Goal: Complete application form: Complete application form

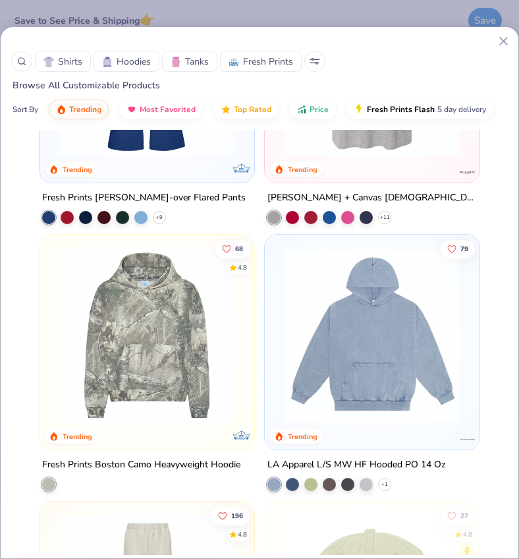
scroll to position [4866, 0]
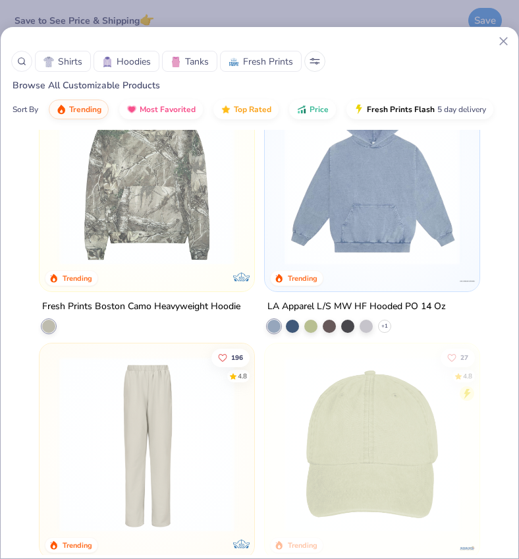
click at [132, 60] on span "Hoodies" at bounding box center [134, 62] width 34 height 14
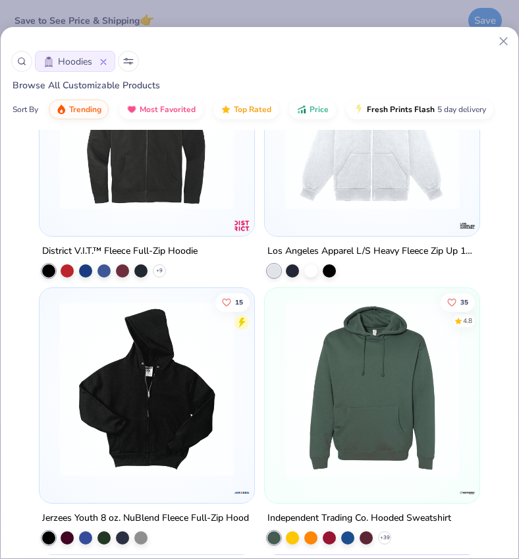
scroll to position [4121, 0]
click at [106, 63] on icon at bounding box center [103, 62] width 7 height 7
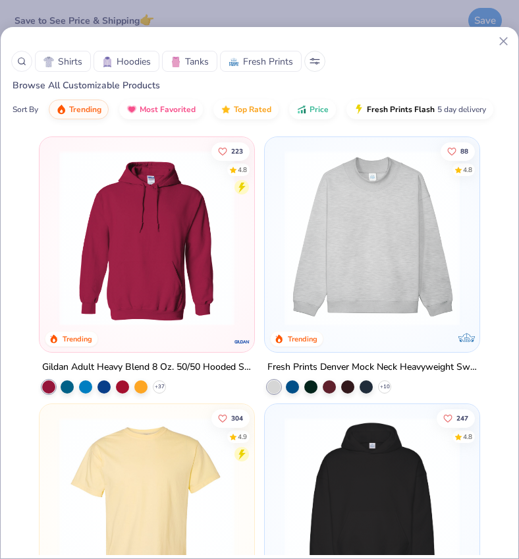
click at [316, 63] on icon at bounding box center [317, 63] width 2 height 2
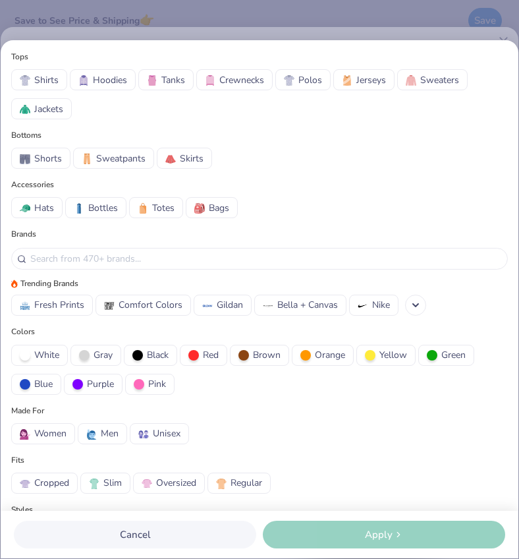
click at [241, 84] on span "Crewnecks" at bounding box center [242, 80] width 45 height 14
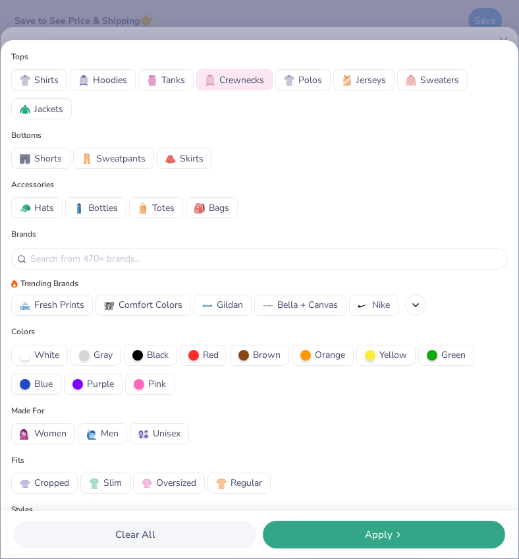
click at [341, 529] on div "Apply" at bounding box center [384, 534] width 235 height 15
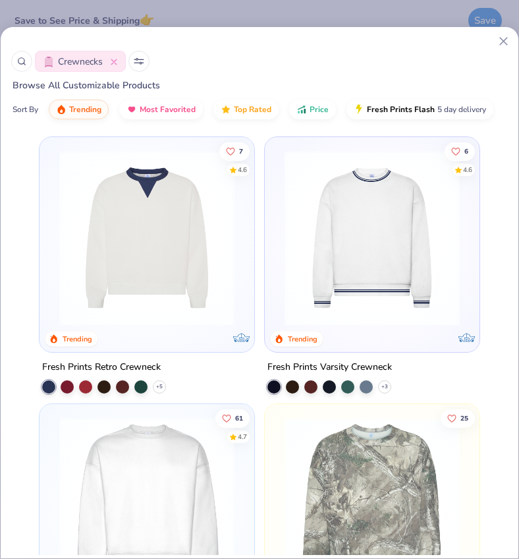
click at [140, 65] on button at bounding box center [139, 61] width 21 height 21
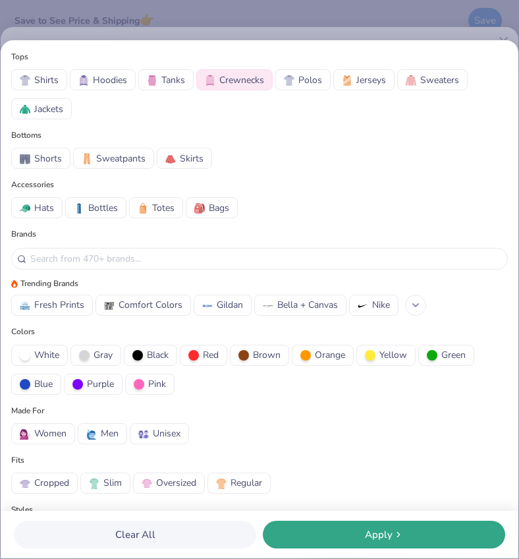
click at [419, 309] on icon at bounding box center [416, 305] width 11 height 11
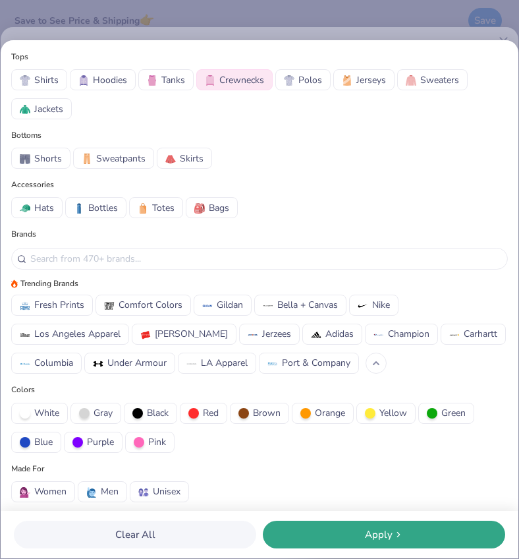
click at [232, 86] on span "Crewnecks" at bounding box center [242, 80] width 45 height 14
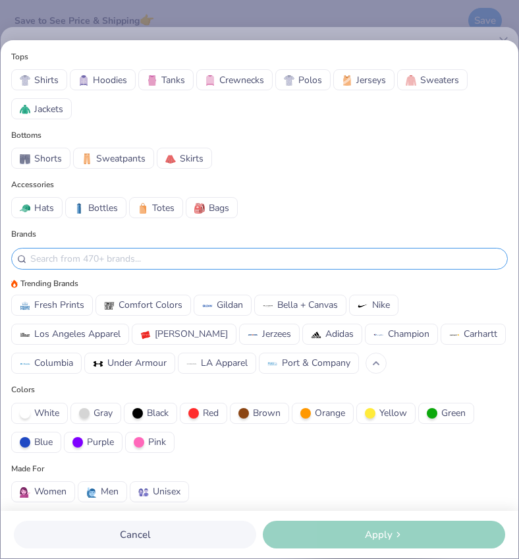
click at [148, 262] on input "text" at bounding box center [265, 258] width 473 height 15
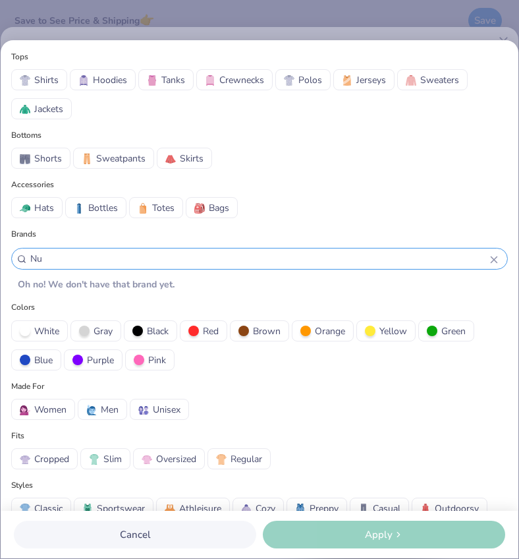
type input "N"
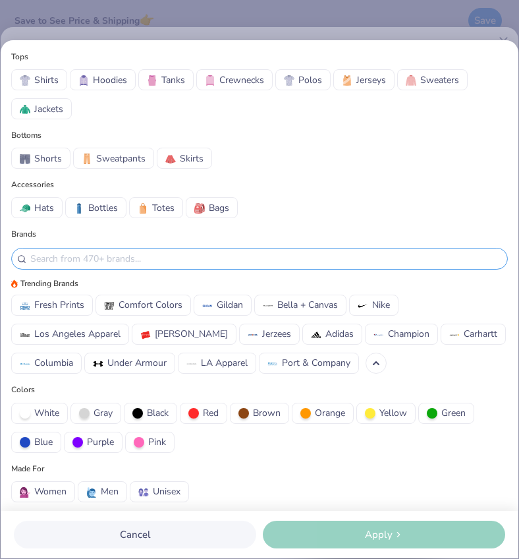
click at [160, 302] on span "Comfort Colors" at bounding box center [151, 305] width 64 height 14
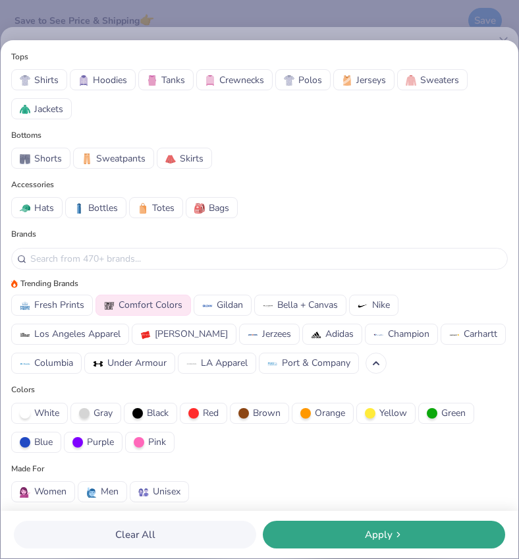
click at [158, 333] on span "[PERSON_NAME]" at bounding box center [191, 334] width 73 height 14
click at [210, 305] on img at bounding box center [207, 306] width 11 height 11
click at [53, 309] on span "Fresh Prints" at bounding box center [59, 305] width 50 height 14
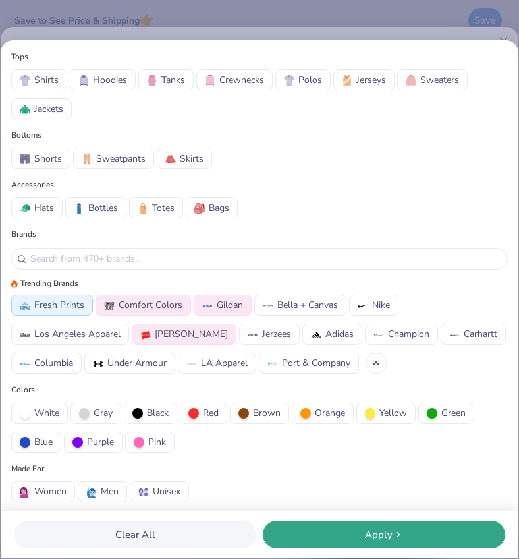
click at [228, 76] on span "Crewnecks" at bounding box center [242, 80] width 45 height 14
click at [366, 536] on span "Apply" at bounding box center [379, 534] width 28 height 15
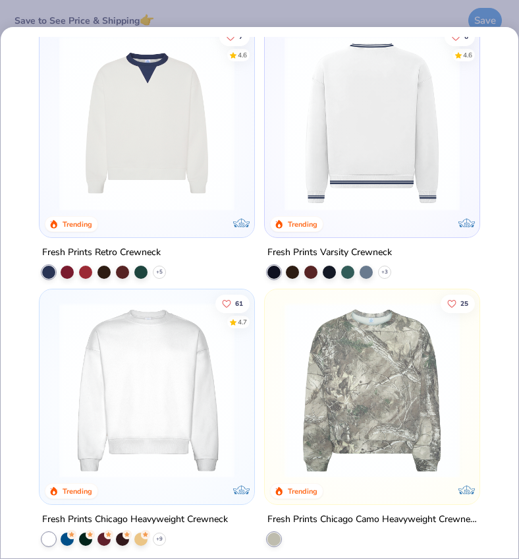
scroll to position [119, 0]
click at [182, 442] on img at bounding box center [147, 390] width 189 height 175
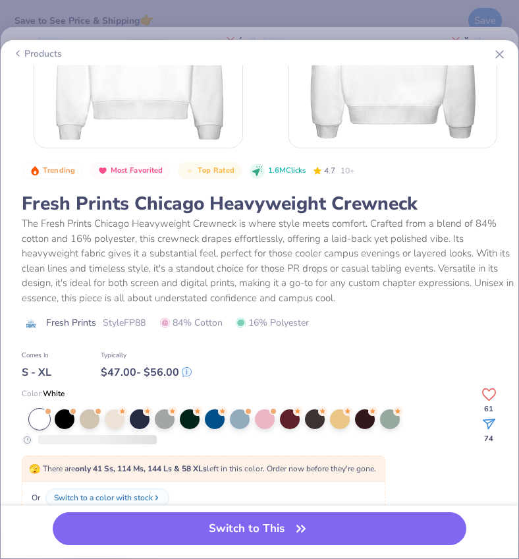
scroll to position [151, 0]
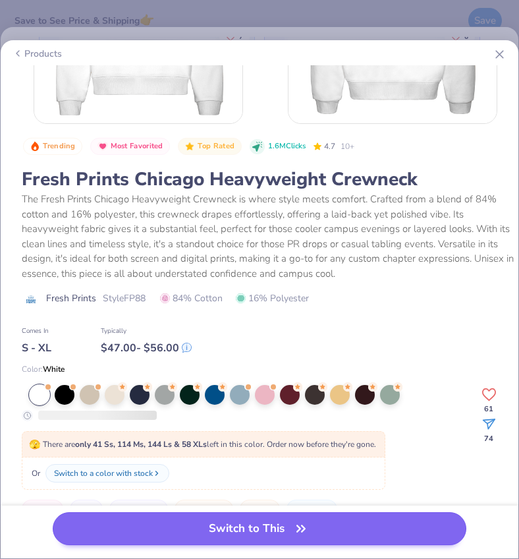
click at [274, 535] on button "Switch to This" at bounding box center [260, 528] width 415 height 33
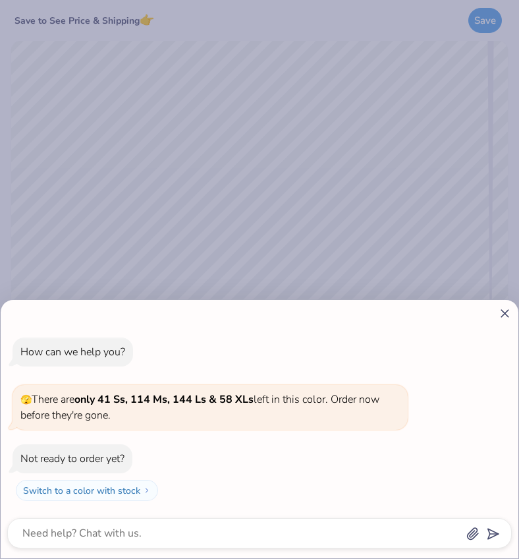
click at [473, 313] on line at bounding box center [505, 313] width 7 height 7
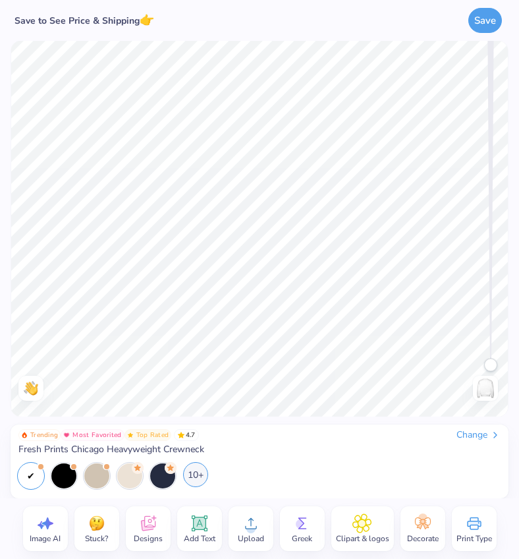
click at [202, 475] on div "10+" at bounding box center [195, 474] width 25 height 25
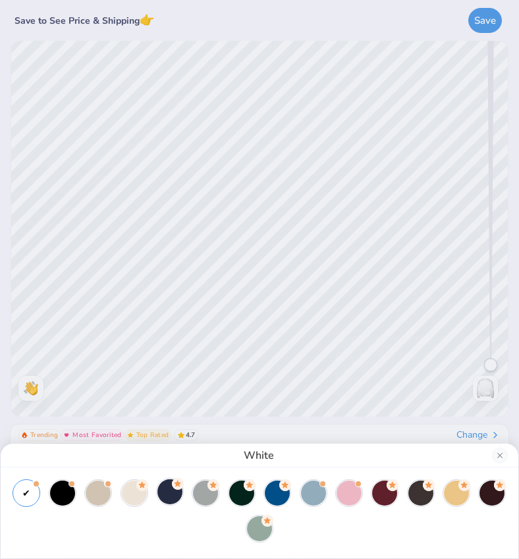
click at [169, 496] on div at bounding box center [170, 491] width 25 height 25
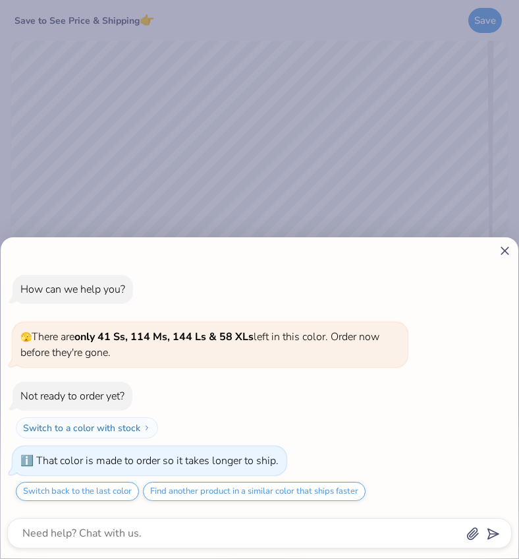
click at [473, 251] on icon at bounding box center [505, 251] width 14 height 14
type textarea "x"
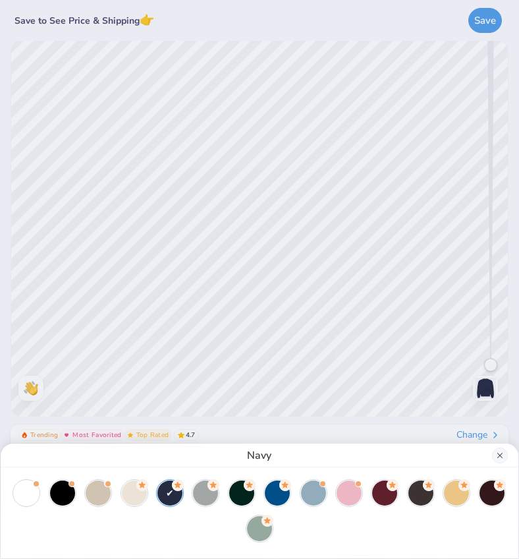
click at [473, 454] on button "Close" at bounding box center [500, 456] width 16 height 16
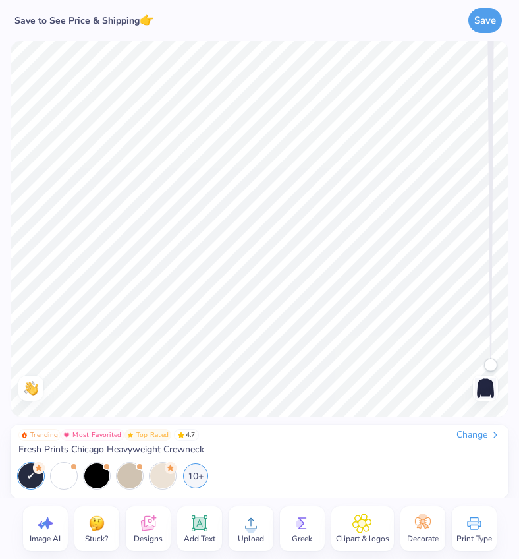
click at [146, 525] on icon at bounding box center [148, 523] width 20 height 20
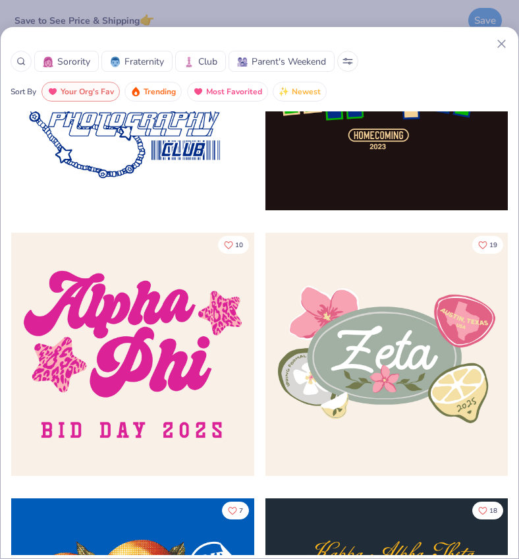
scroll to position [1795, 0]
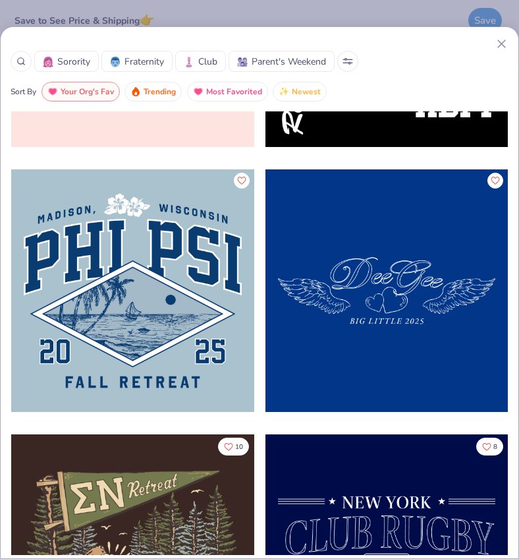
scroll to position [10677, 0]
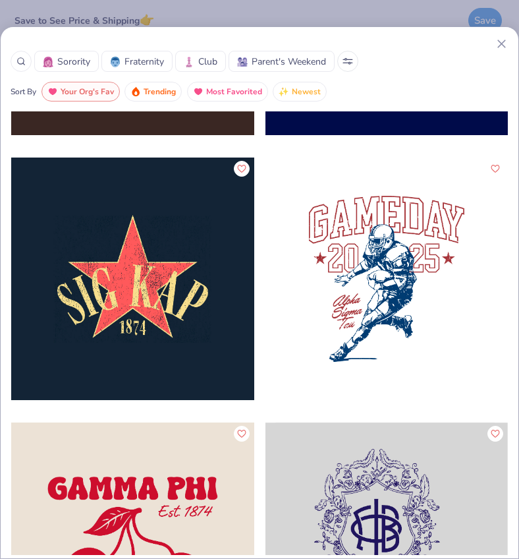
scroll to position [11095, 0]
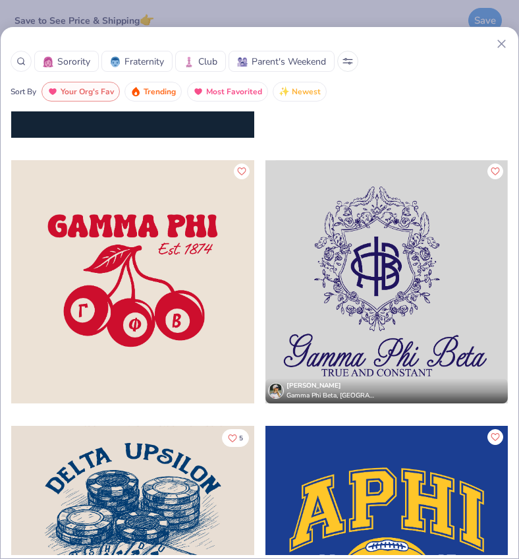
click at [24, 65] on icon at bounding box center [20, 61] width 9 height 9
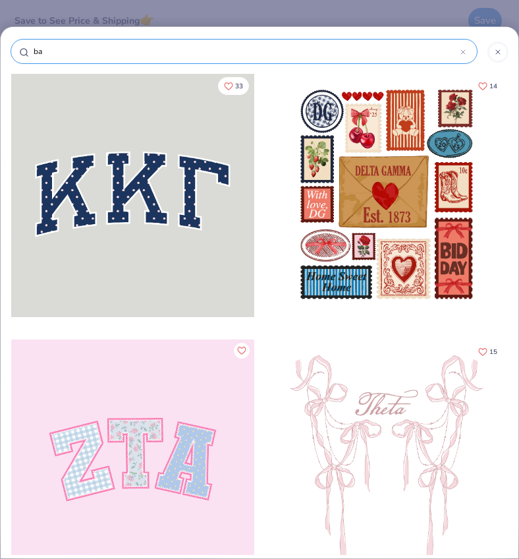
type input "bas"
type input "base"
type input "baseb"
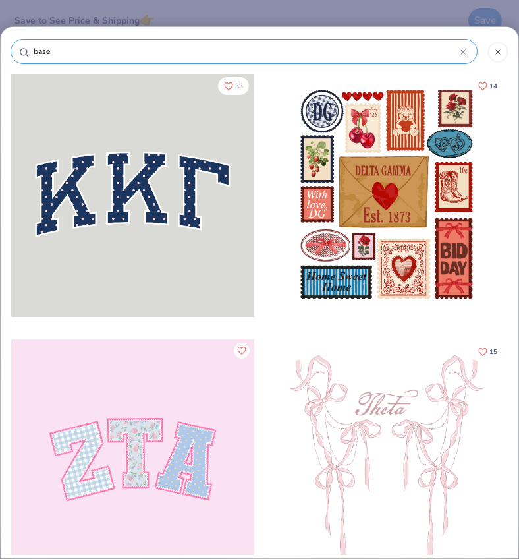
type input "baseb"
type input "baseba"
type input "basebak"
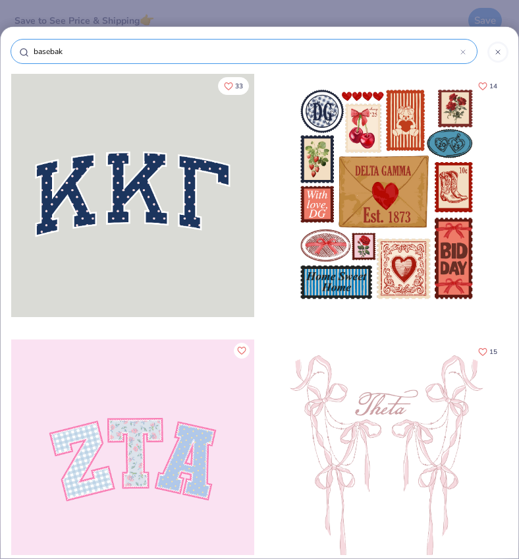
type input "basebakk"
type input "basebakk="
type input "basebakk"
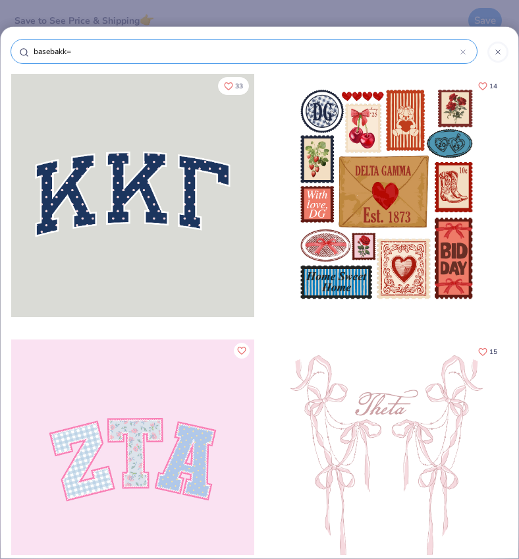
type input "basebakk"
type input "basebak"
type input "baseba"
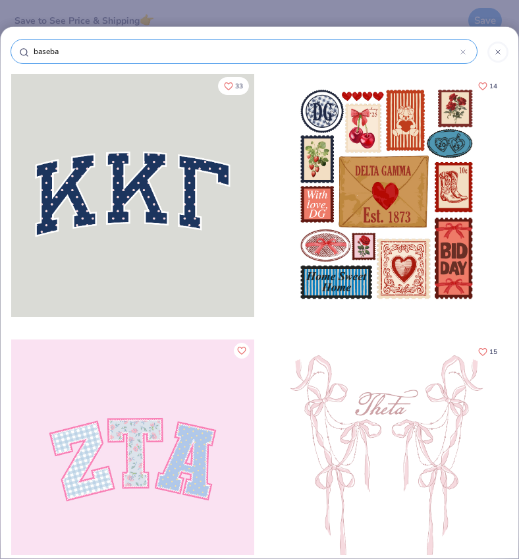
type input "basebal"
type input "baseball"
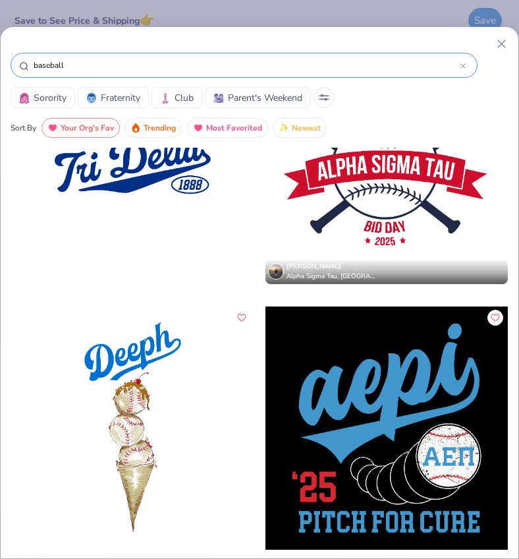
scroll to position [1063, 0]
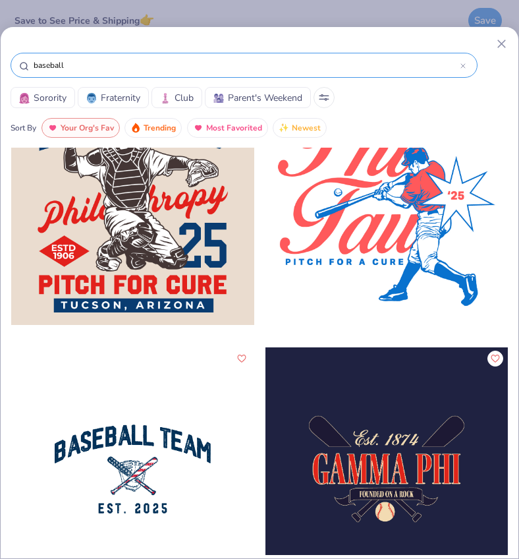
scroll to position [583, 0]
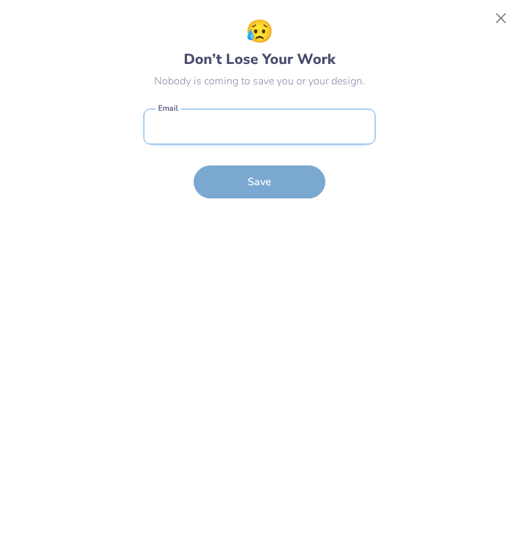
click at [299, 133] on input "email" at bounding box center [260, 127] width 232 height 36
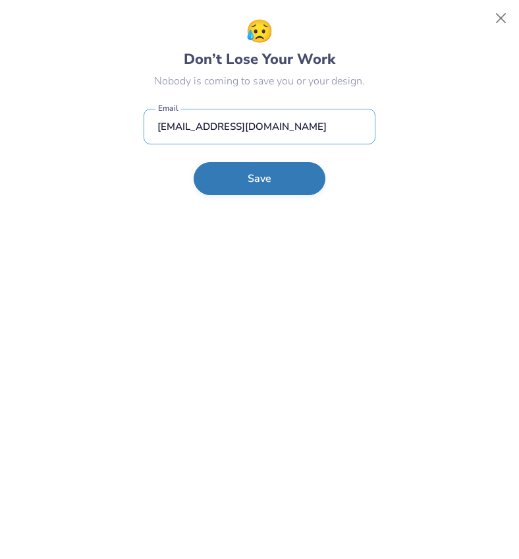
type input "[EMAIL_ADDRESS][DOMAIN_NAME]"
click at [283, 185] on button "Save" at bounding box center [260, 178] width 132 height 33
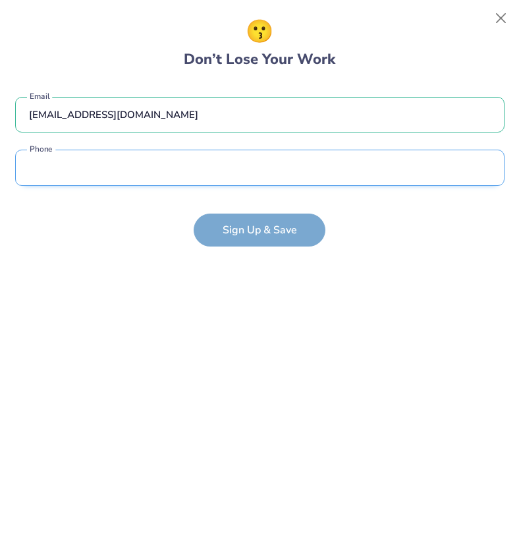
click at [243, 176] on input "tel" at bounding box center [260, 168] width 490 height 36
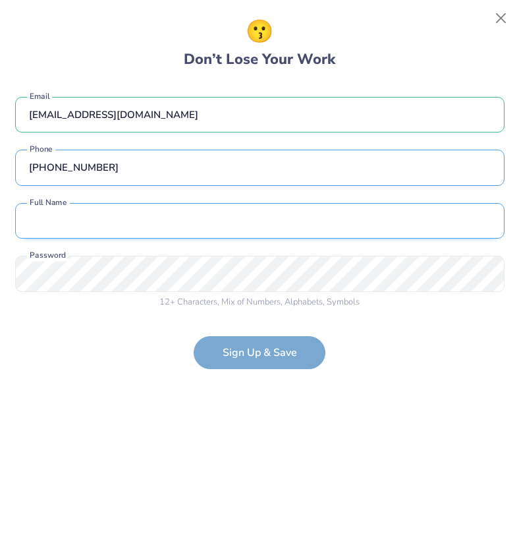
type input "[PHONE_NUMBER]"
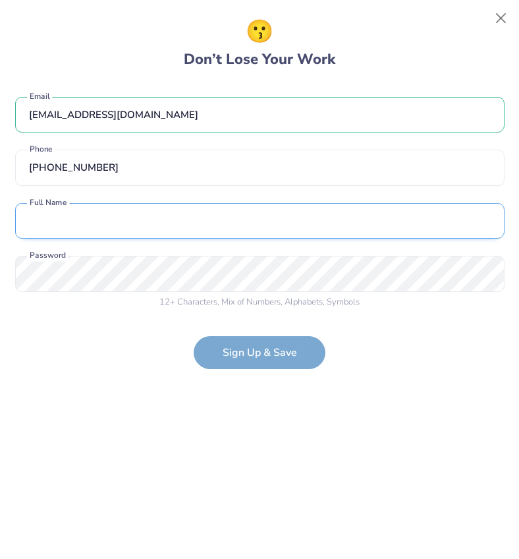
click at [253, 233] on input "text" at bounding box center [260, 221] width 490 height 36
type input "[PERSON_NAME]"
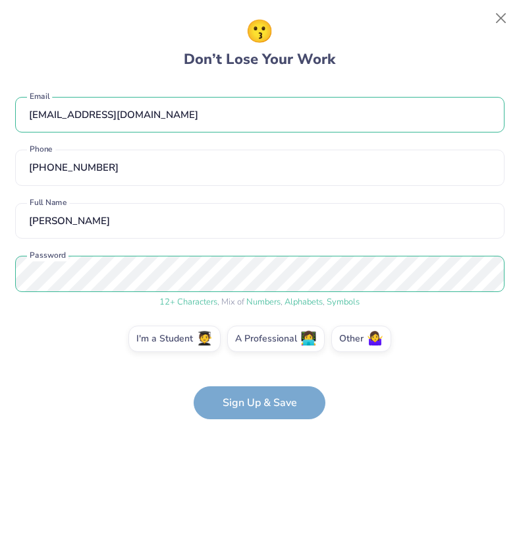
click at [273, 411] on form "[EMAIL_ADDRESS][DOMAIN_NAME] Email [PHONE_NUMBER] Phone [PERSON_NAME] Full Name…" at bounding box center [260, 252] width 490 height 336
click at [281, 402] on form "[EMAIL_ADDRESS][DOMAIN_NAME] Email [PHONE_NUMBER] Phone [PERSON_NAME] Full Name…" at bounding box center [260, 252] width 490 height 336
click at [254, 416] on form "[EMAIL_ADDRESS][DOMAIN_NAME] Email [PHONE_NUMBER] Phone [PERSON_NAME] Full Name…" at bounding box center [260, 252] width 490 height 336
click at [277, 400] on form "[EMAIL_ADDRESS][DOMAIN_NAME] Email [PHONE_NUMBER] Phone [PERSON_NAME] Full Name…" at bounding box center [260, 252] width 490 height 336
click at [276, 400] on form "[EMAIL_ADDRESS][DOMAIN_NAME] Email [PHONE_NUMBER] Phone [PERSON_NAME] Full Name…" at bounding box center [260, 252] width 490 height 336
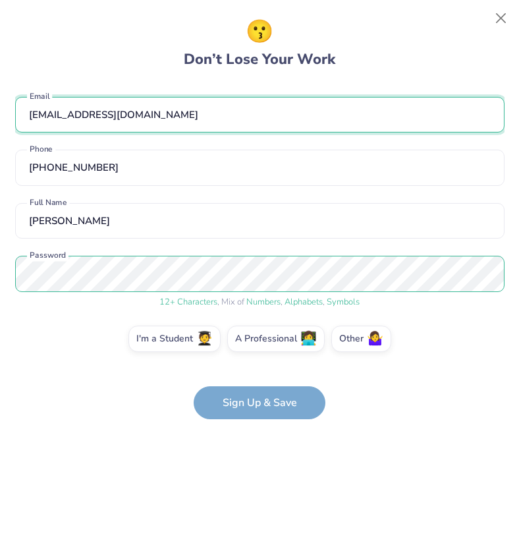
click at [269, 117] on input "[EMAIL_ADDRESS][DOMAIN_NAME]" at bounding box center [260, 115] width 490 height 36
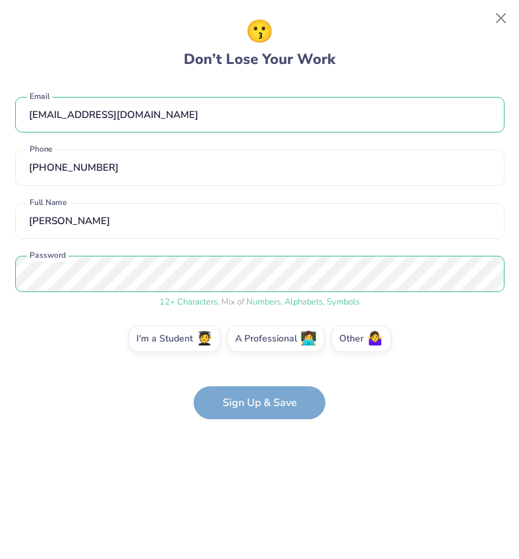
click at [190, 301] on span "12 + Characters" at bounding box center [189, 302] width 58 height 12
click at [189, 347] on label "I'm a Student 🧑‍🎓" at bounding box center [175, 337] width 92 height 26
click at [256, 347] on input "I'm a Student 🧑‍🎓" at bounding box center [260, 342] width 9 height 9
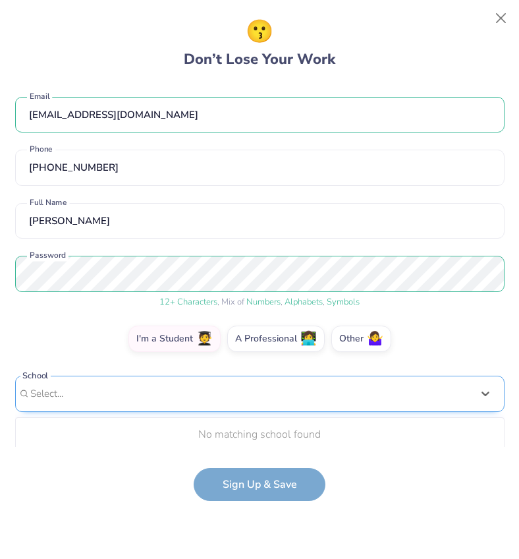
click at [231, 403] on div "Select..." at bounding box center [260, 394] width 490 height 36
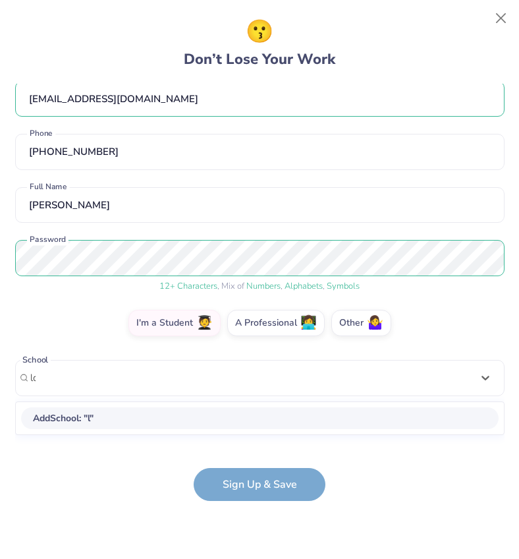
scroll to position [16, 0]
type input "[GEOGRAPHIC_DATA]"
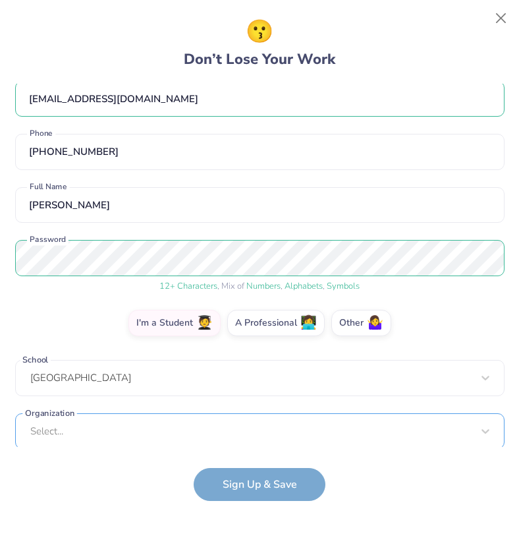
scroll to position [24, 0]
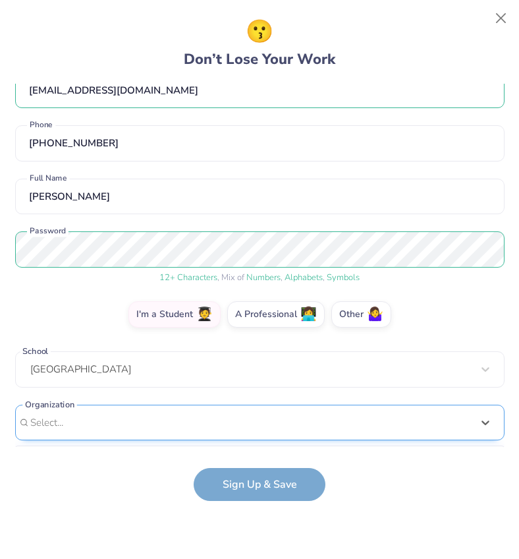
click at [220, 421] on div "option focused, 1 of 15. 15 results available. Use Up and Down to choose option…" at bounding box center [260, 525] width 490 height 241
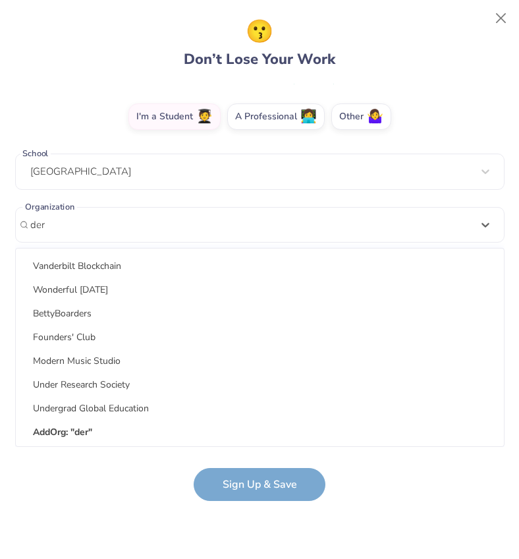
scroll to position [523, 0]
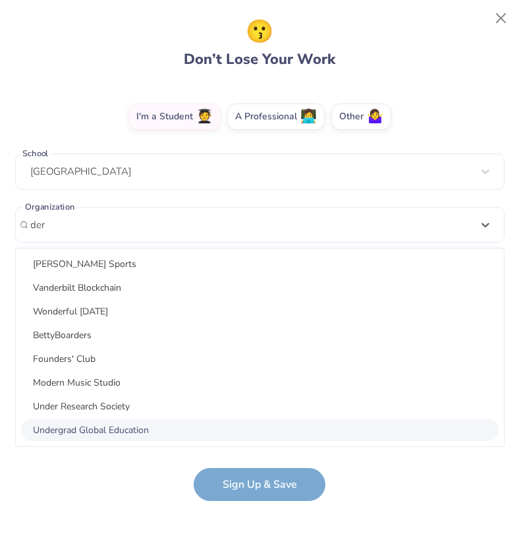
type input "der"
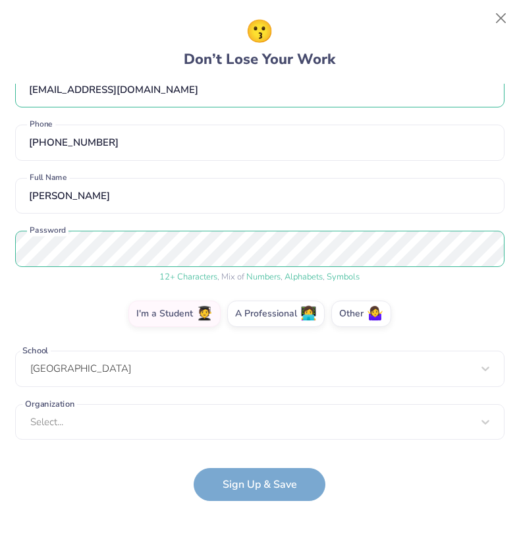
click at [108, 500] on form "[EMAIL_ADDRESS][DOMAIN_NAME] Email [PHONE_NUMBER] Phone [PERSON_NAME] Full Name…" at bounding box center [260, 292] width 490 height 417
click at [231, 486] on form "[EMAIL_ADDRESS][DOMAIN_NAME] Email [PHONE_NUMBER] Phone [PERSON_NAME] Full Name…" at bounding box center [260, 292] width 490 height 417
click at [287, 481] on form "[EMAIL_ADDRESS][DOMAIN_NAME] Email [PHONE_NUMBER] Phone [PERSON_NAME] Full Name…" at bounding box center [260, 292] width 490 height 417
click at [294, 482] on form "[EMAIL_ADDRESS][DOMAIN_NAME] Email [PHONE_NUMBER] Phone [PERSON_NAME] Full Name…" at bounding box center [260, 292] width 490 height 417
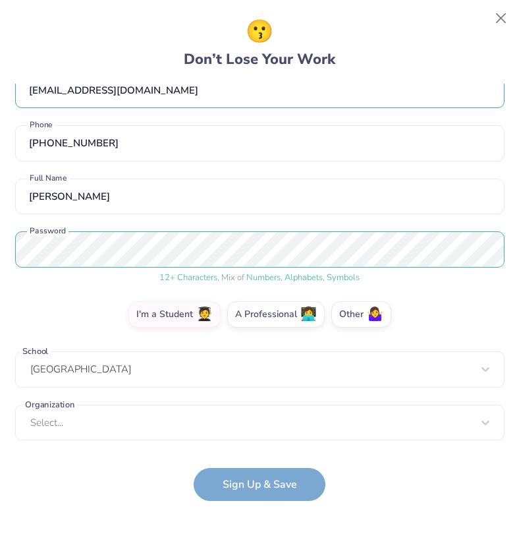
click at [305, 268] on div "12 + Characters , Mix of Numbers , Alphabets , Symbols Password" at bounding box center [260, 257] width 490 height 53
click at [473, 16] on button "Close" at bounding box center [501, 18] width 25 height 25
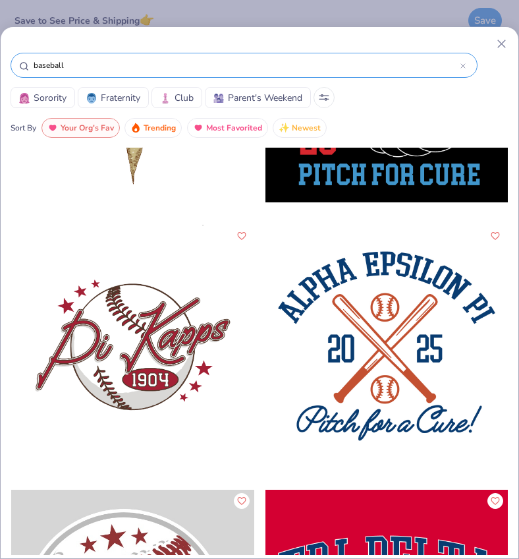
scroll to position [1247, 0]
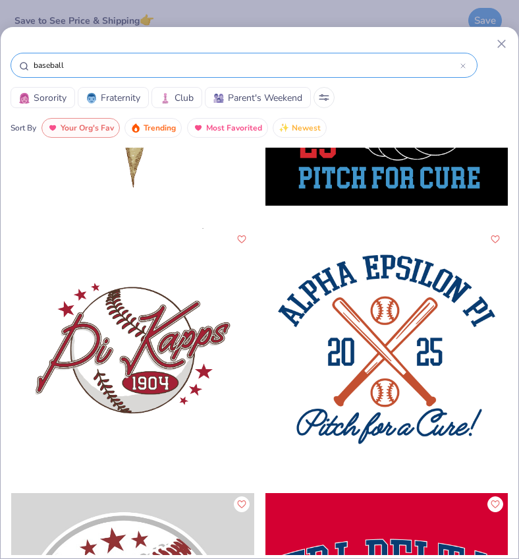
click at [363, 378] on div at bounding box center [387, 349] width 243 height 243
